Goal: Task Accomplishment & Management: Manage account settings

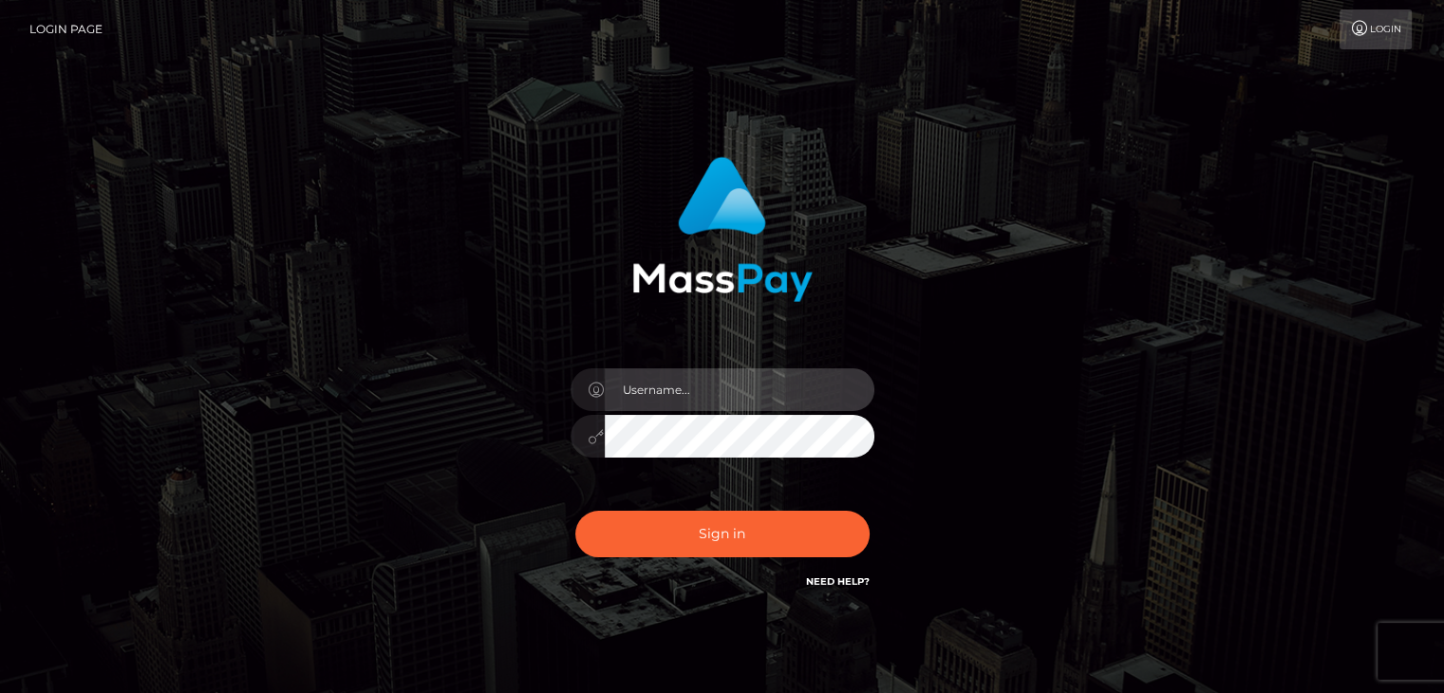
click at [705, 384] on input "text" at bounding box center [740, 389] width 270 height 43
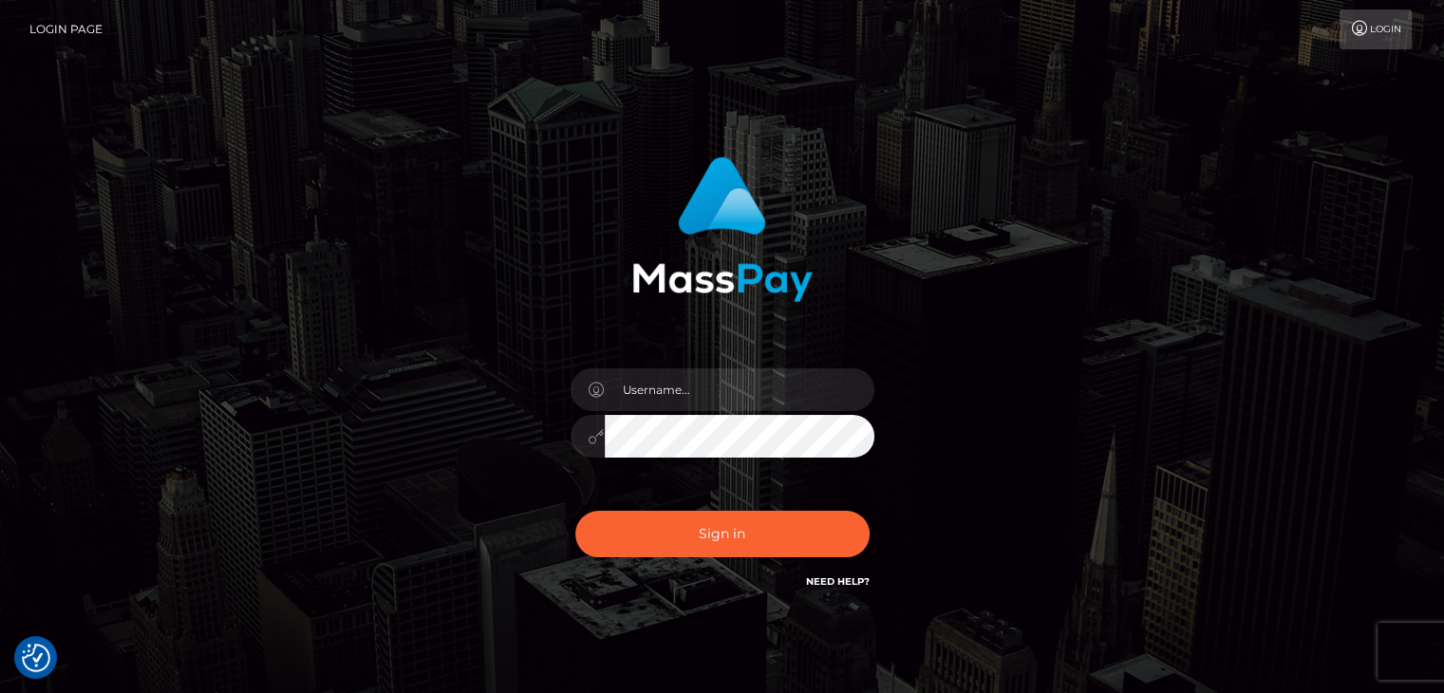
click at [1040, 434] on div "Sign in" at bounding box center [722, 383] width 1082 height 483
click at [723, 398] on input "text" at bounding box center [740, 389] width 270 height 43
type input "malcolm abdilla castillo"
click at [704, 538] on button "Sign in" at bounding box center [722, 534] width 294 height 47
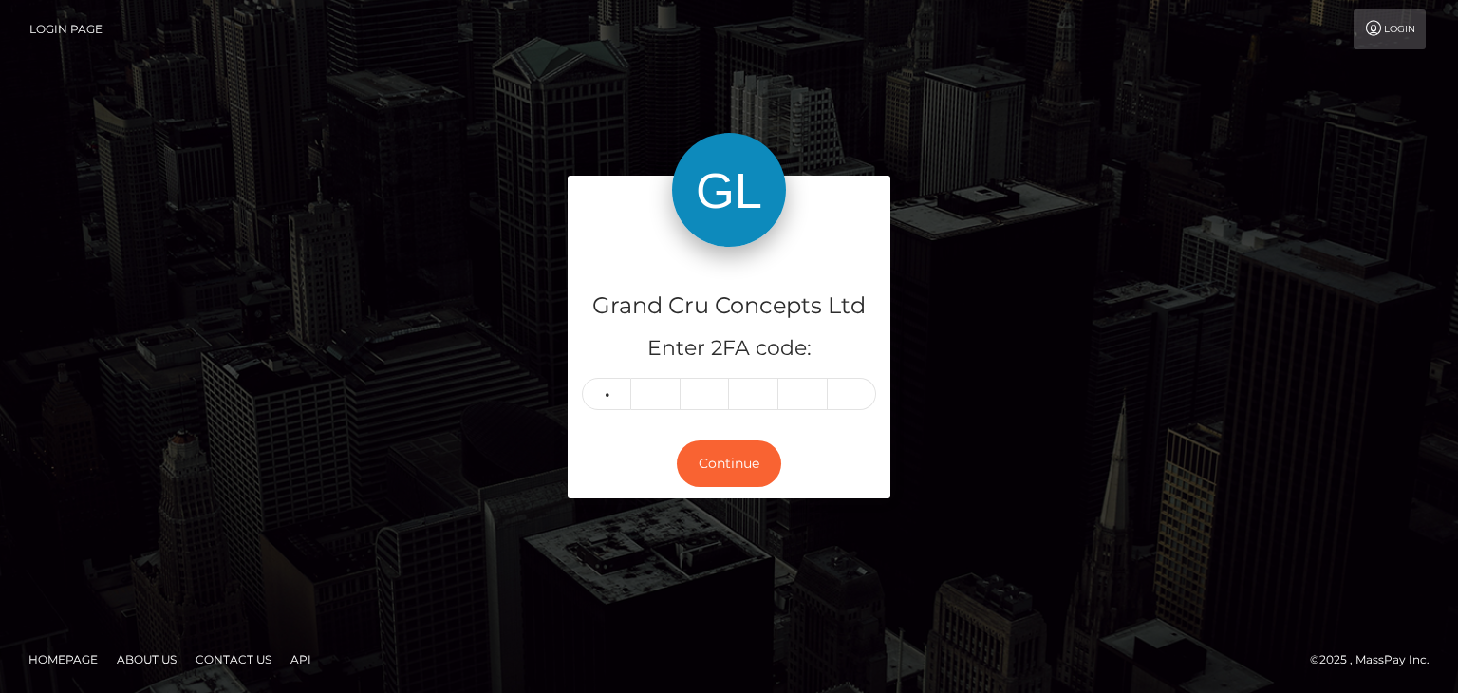
type input "3"
type input "5"
type input "1"
type input "5"
type input "9"
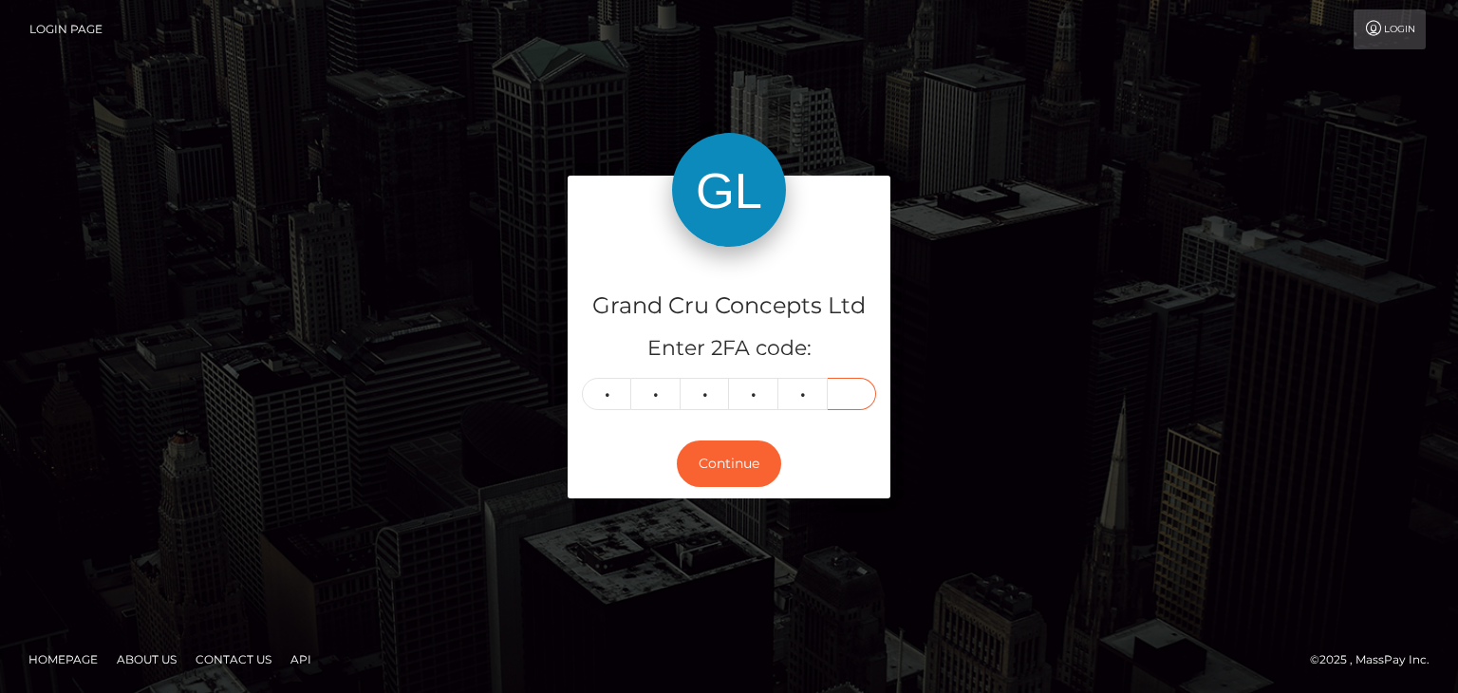
type input "6"
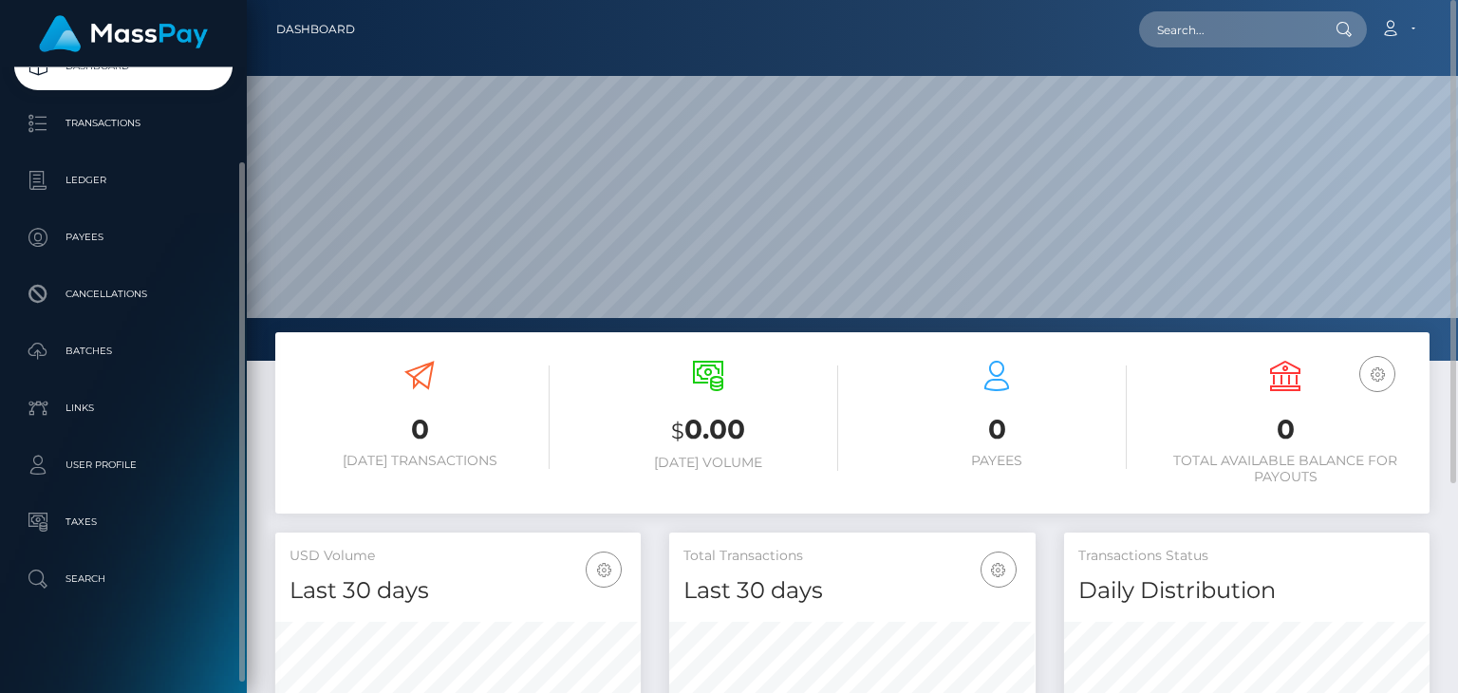
scroll to position [122, 0]
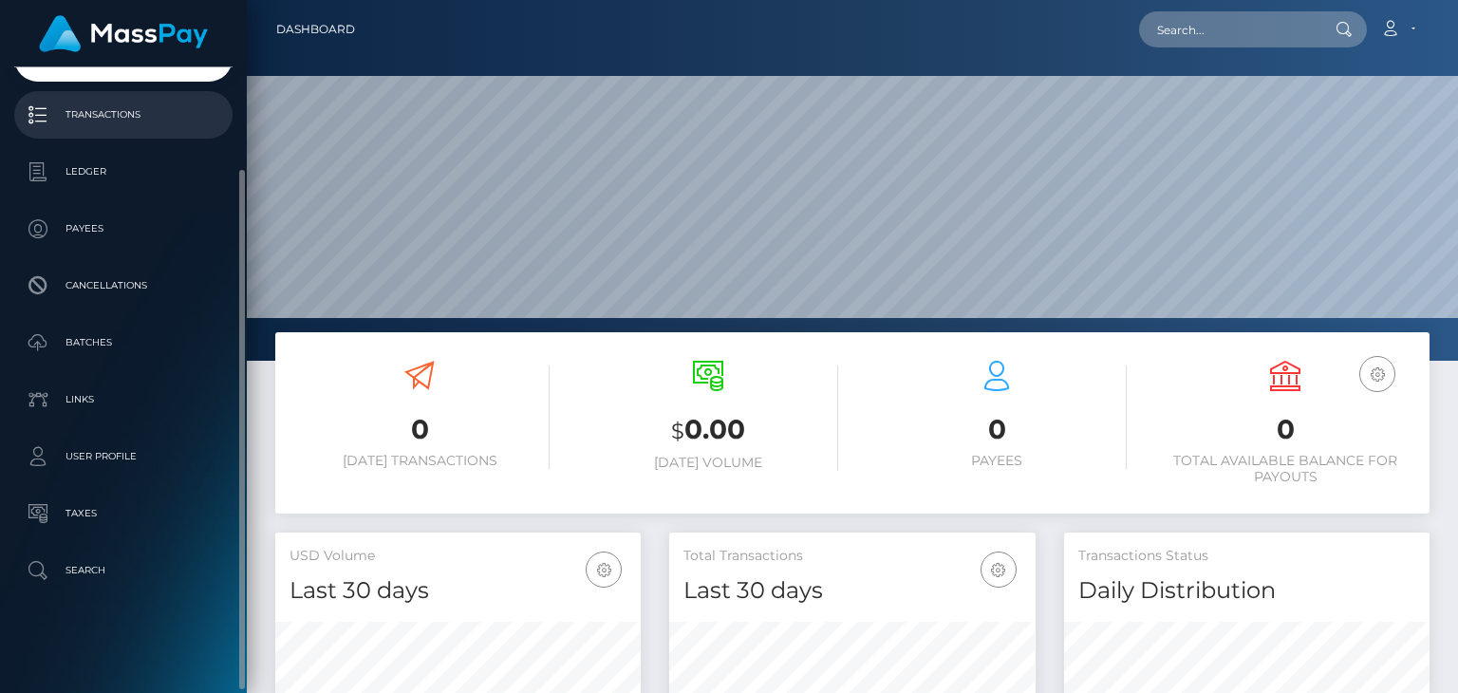
click at [103, 119] on p "Transactions" at bounding box center [123, 115] width 203 height 28
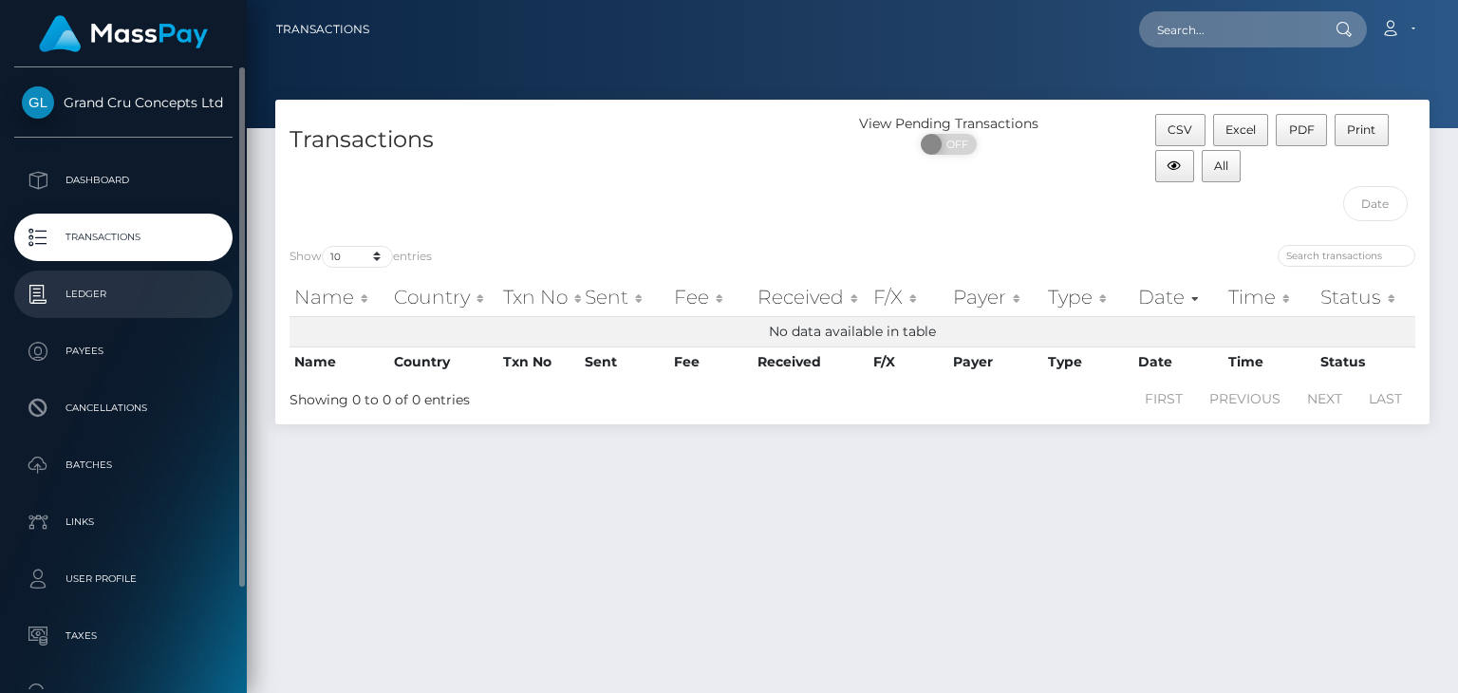
click at [83, 306] on p "Ledger" at bounding box center [123, 294] width 203 height 28
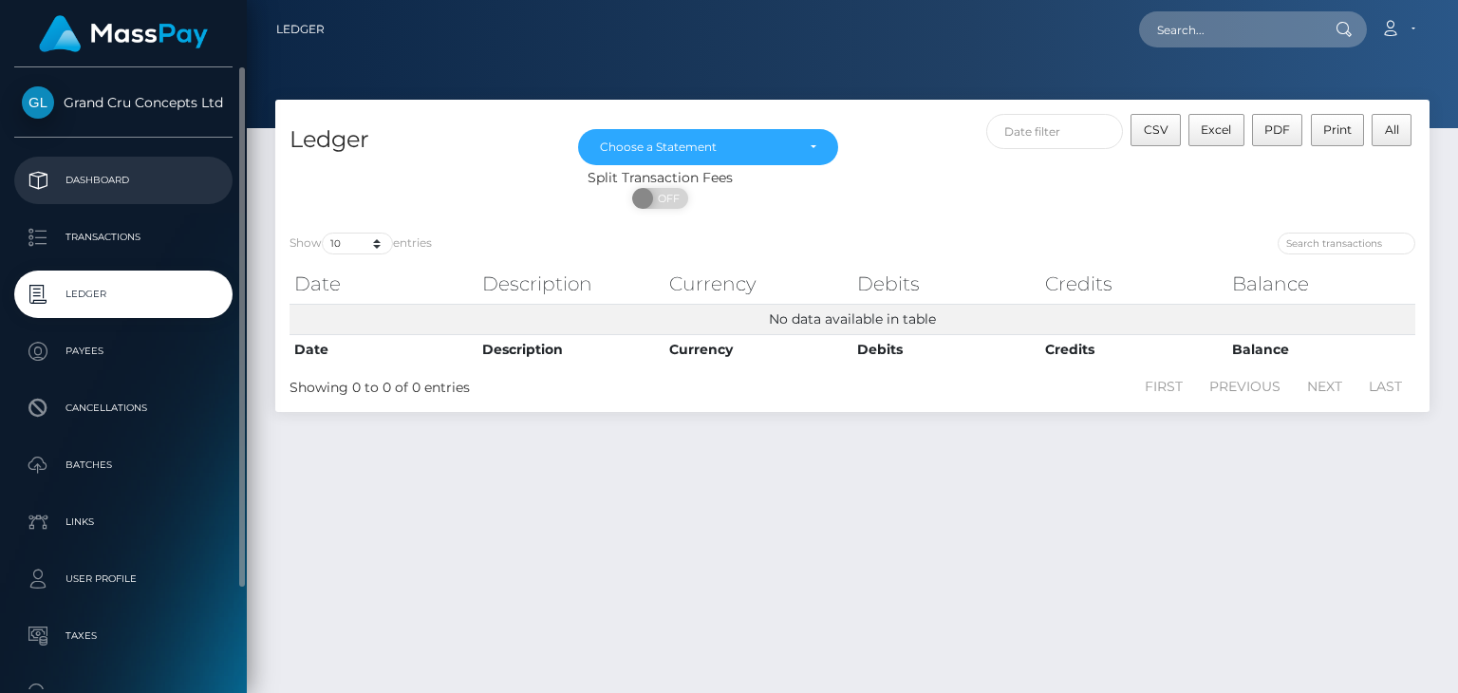
click at [102, 183] on p "Dashboard" at bounding box center [123, 180] width 203 height 28
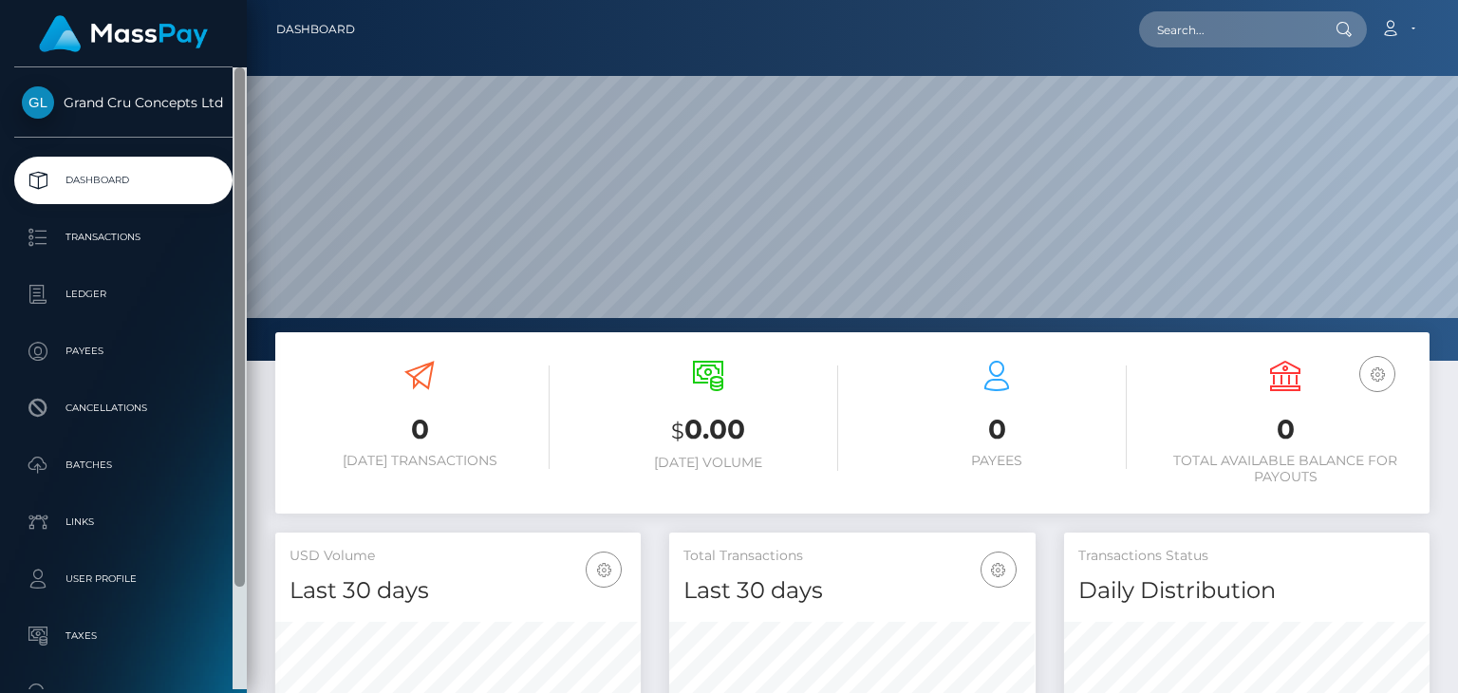
scroll to position [336, 364]
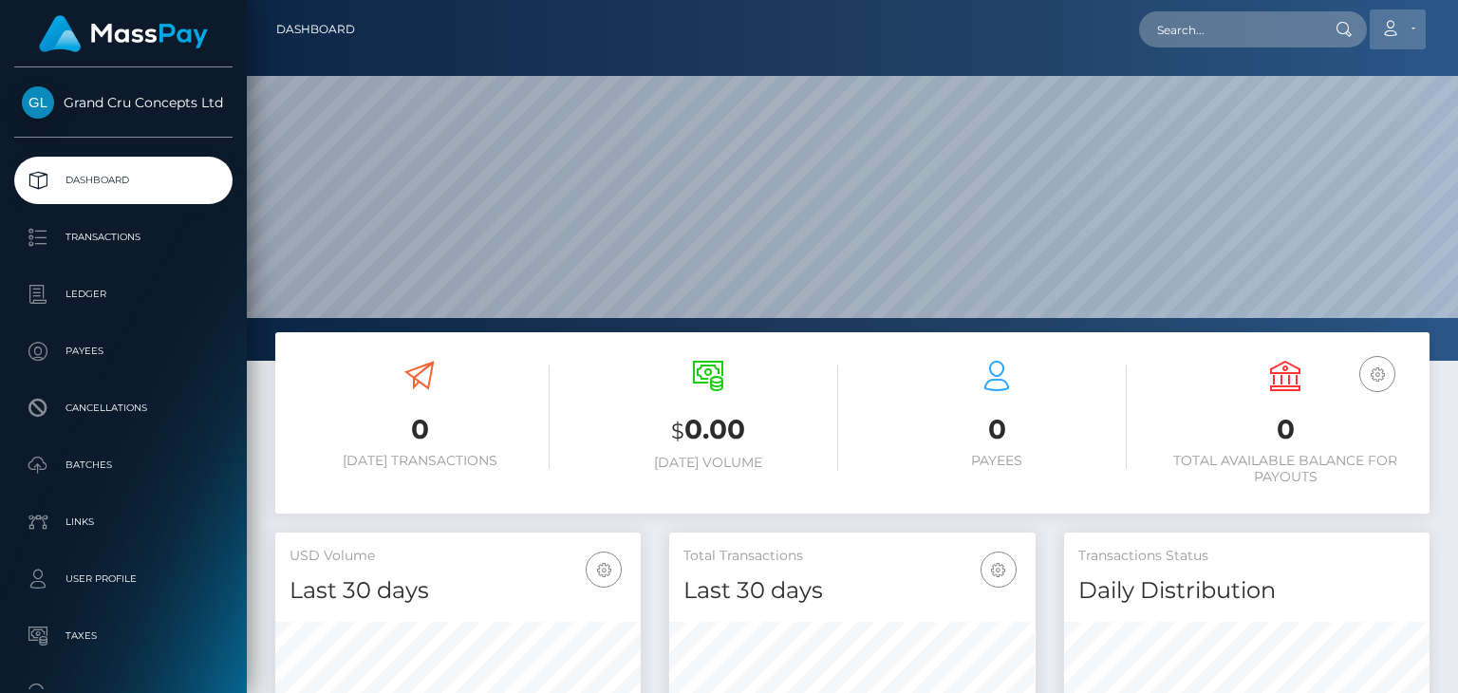
click at [1381, 28] on icon at bounding box center [1390, 28] width 20 height 15
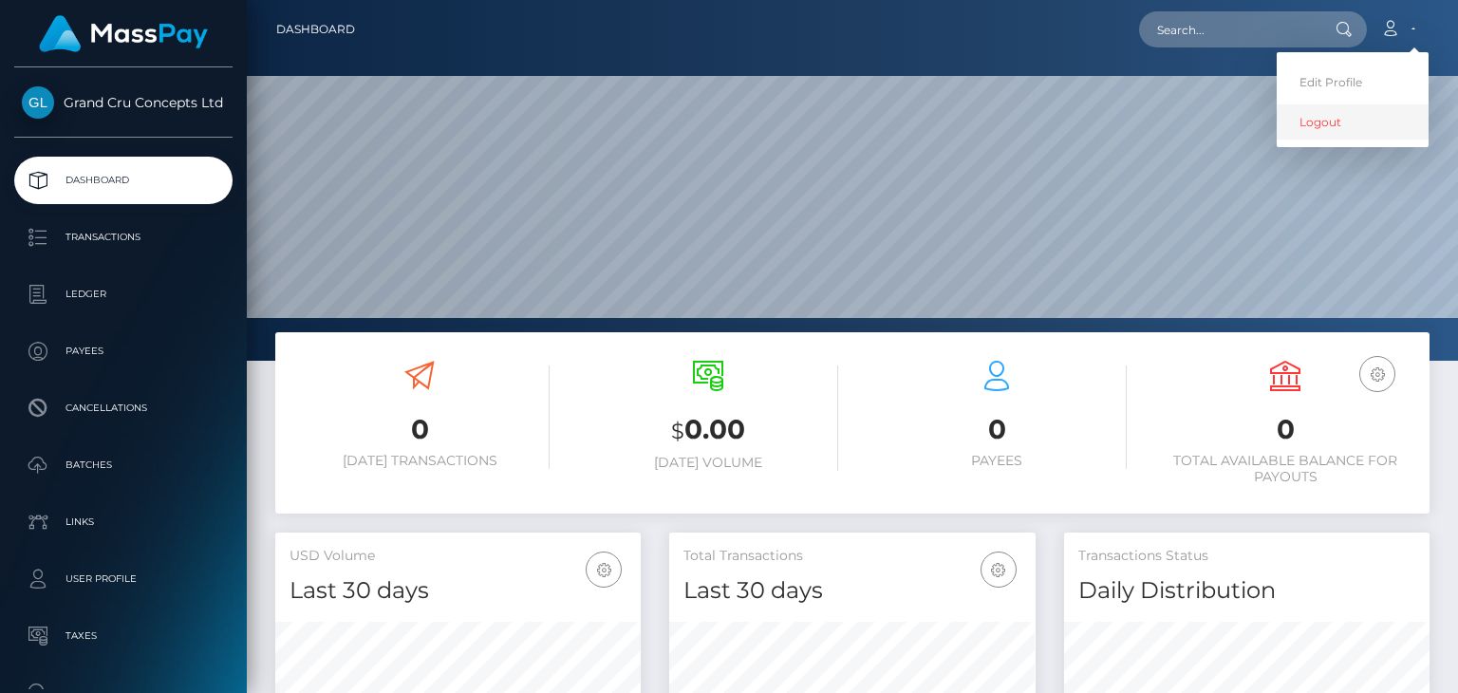
click at [1333, 125] on link "Logout" at bounding box center [1353, 121] width 152 height 35
